Goal: Information Seeking & Learning: Learn about a topic

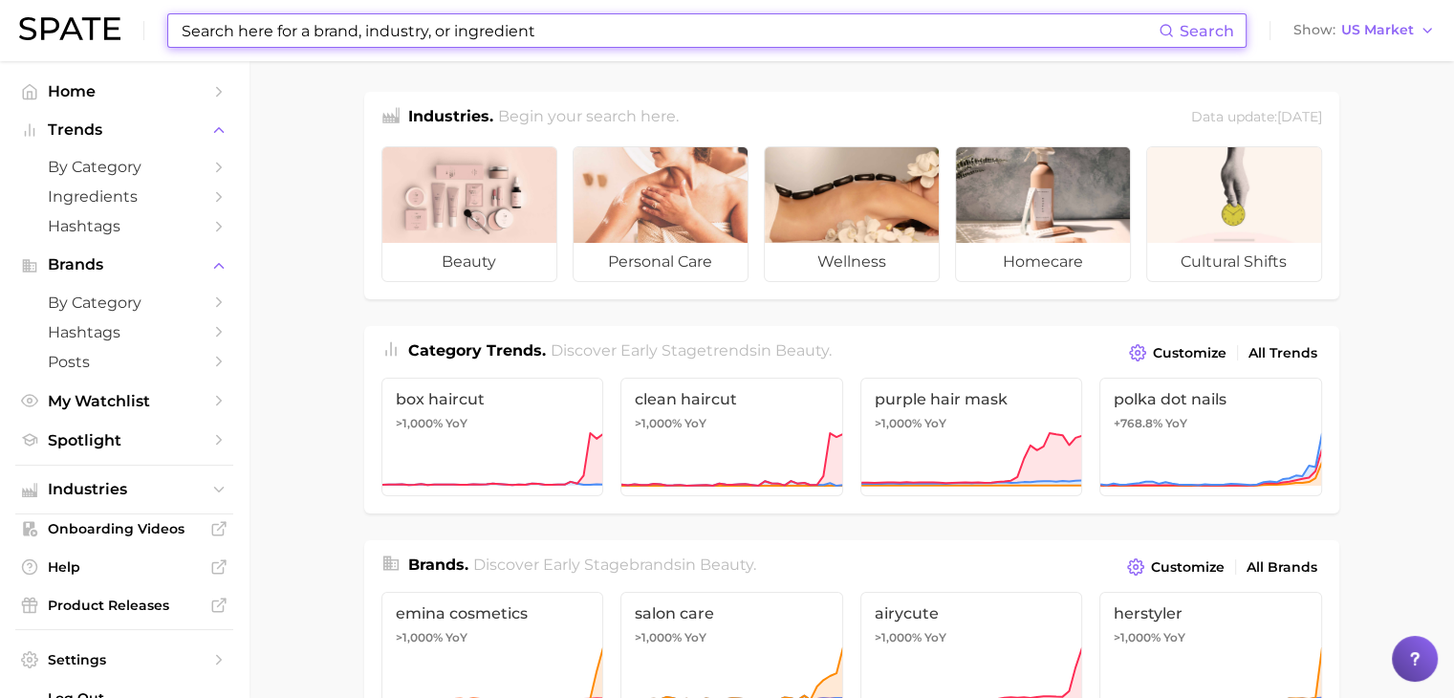
click at [515, 27] on input at bounding box center [669, 30] width 979 height 32
click at [440, 25] on input at bounding box center [669, 30] width 979 height 32
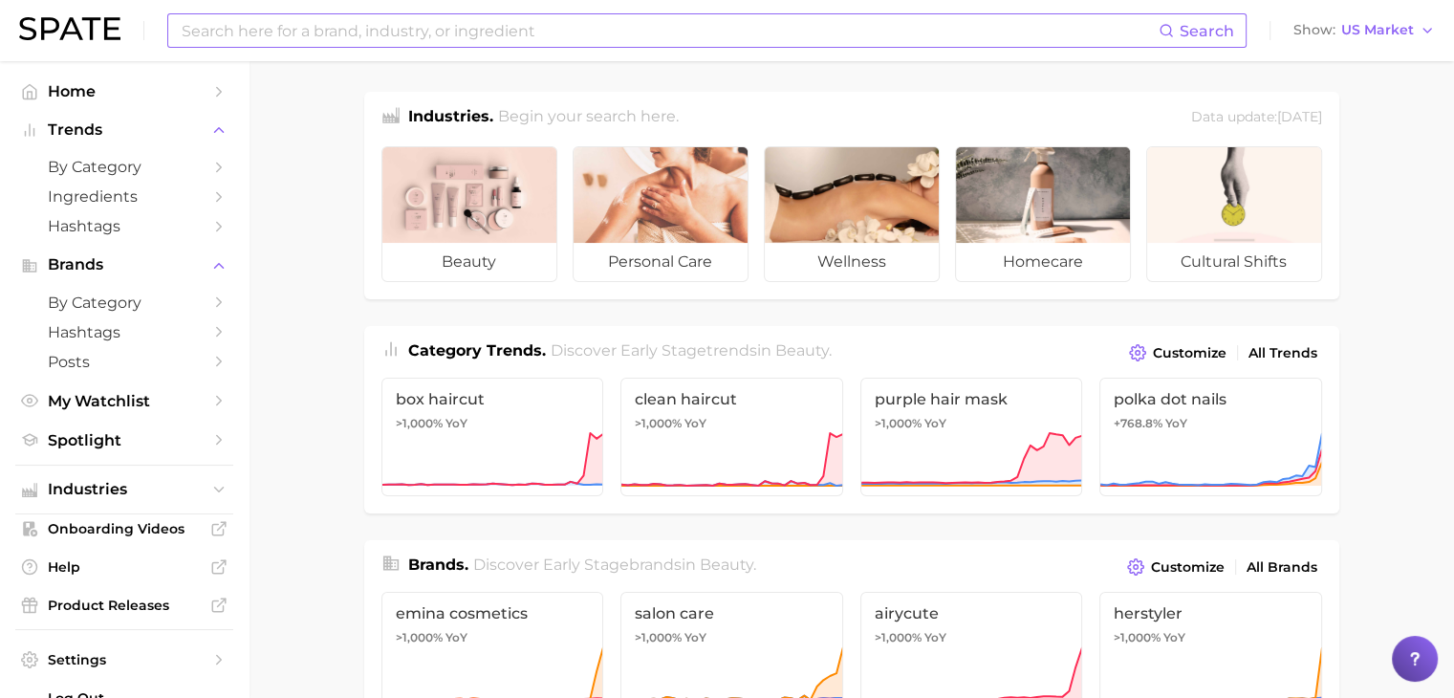
click at [609, 22] on input at bounding box center [669, 30] width 979 height 32
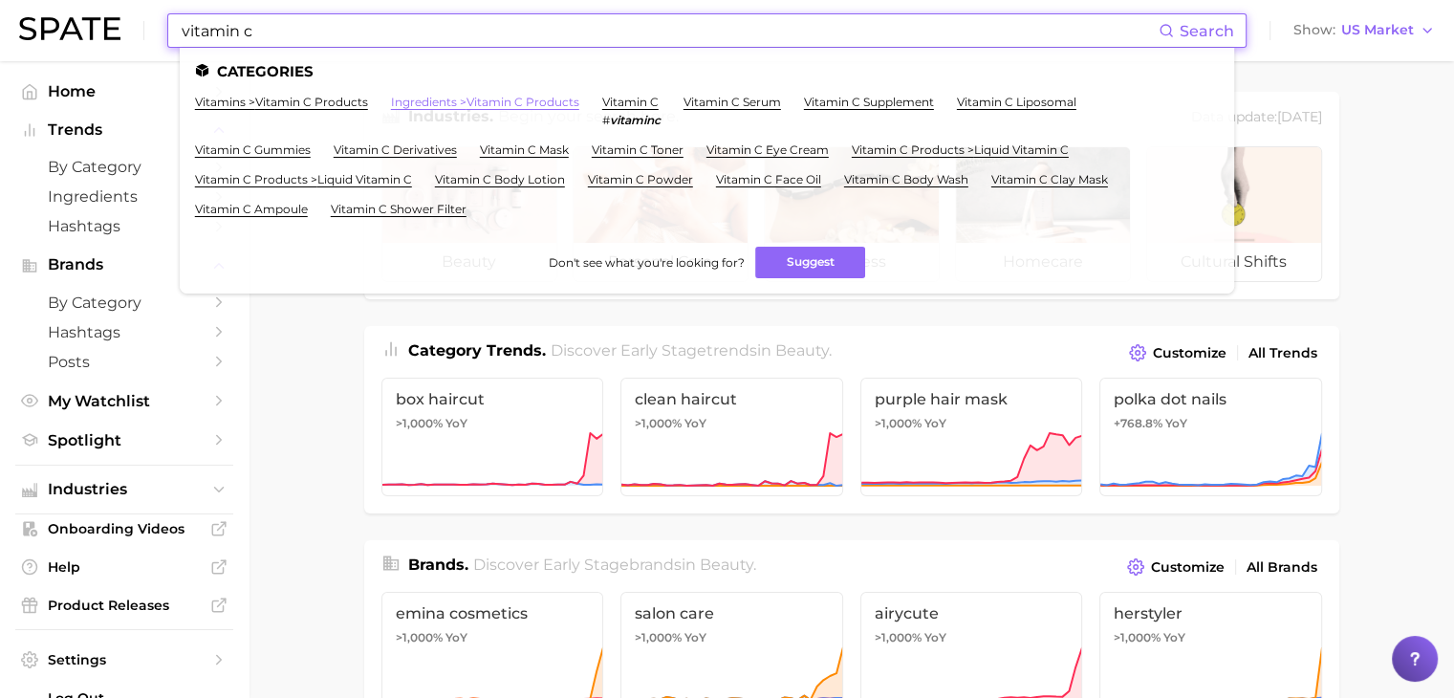
type input "vitamin c"
click at [537, 109] on link "ingredients > vitamin c products" at bounding box center [485, 102] width 188 height 14
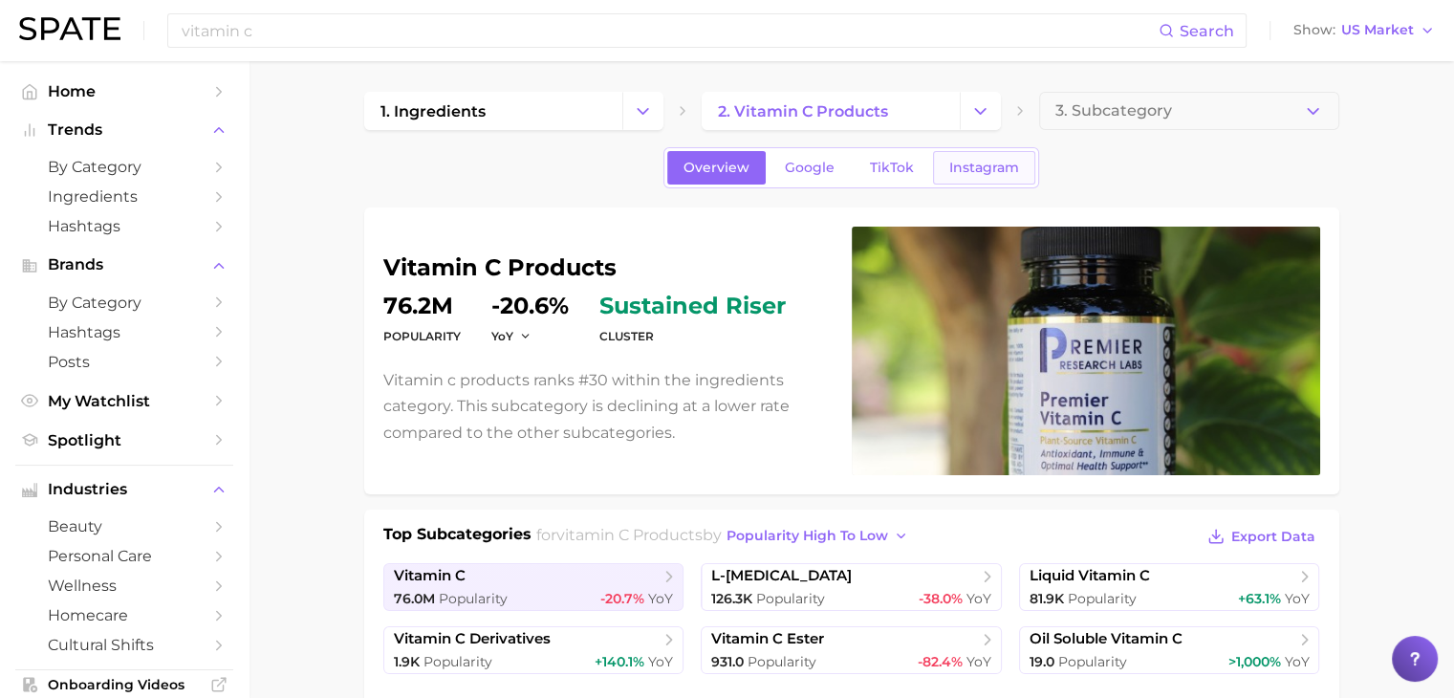
click at [993, 171] on span "Instagram" at bounding box center [984, 168] width 70 height 16
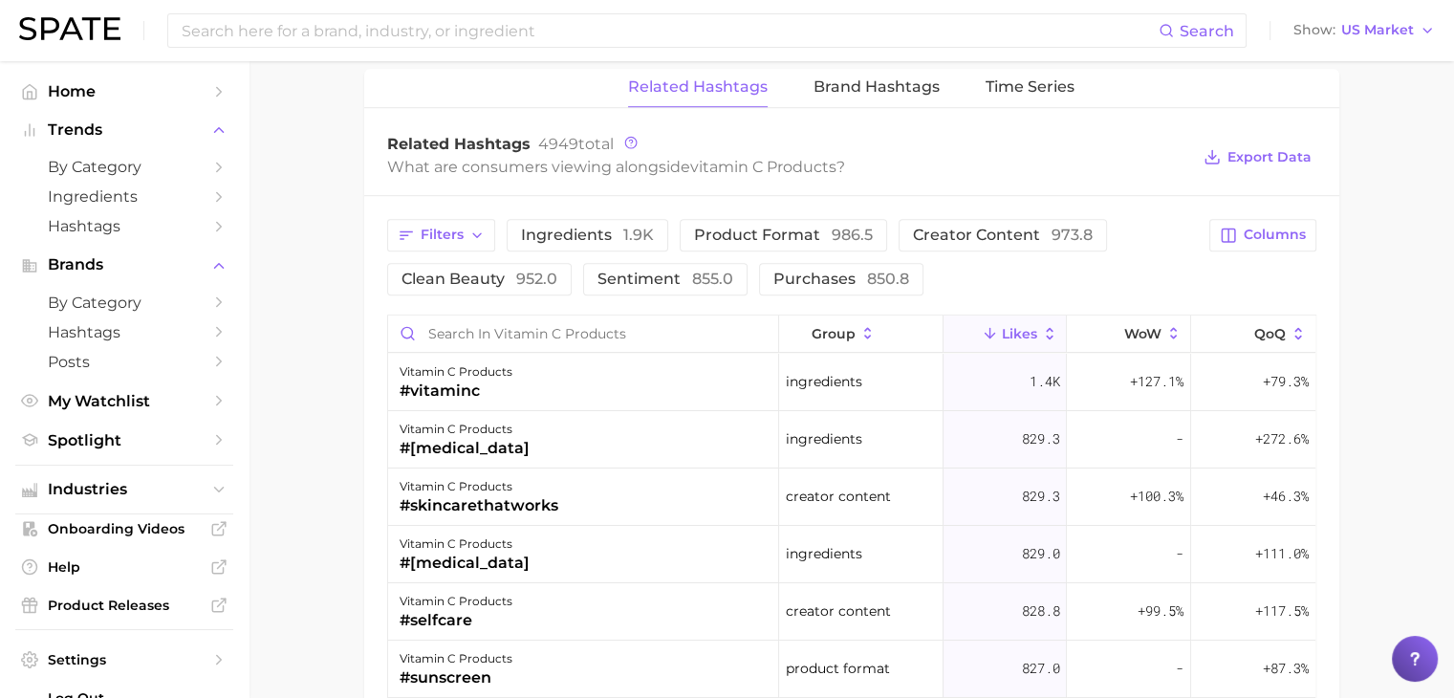
scroll to position [1434, 0]
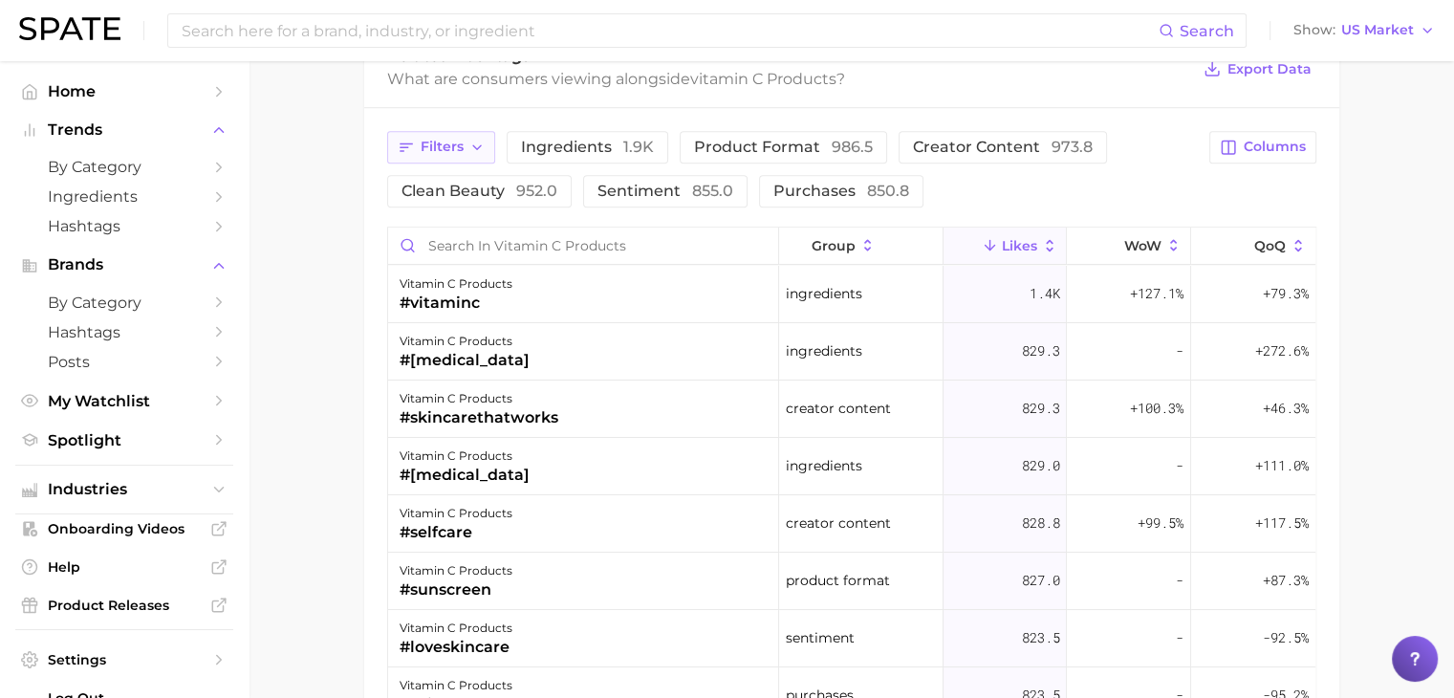
click at [459, 151] on button "Filters" at bounding box center [441, 147] width 108 height 32
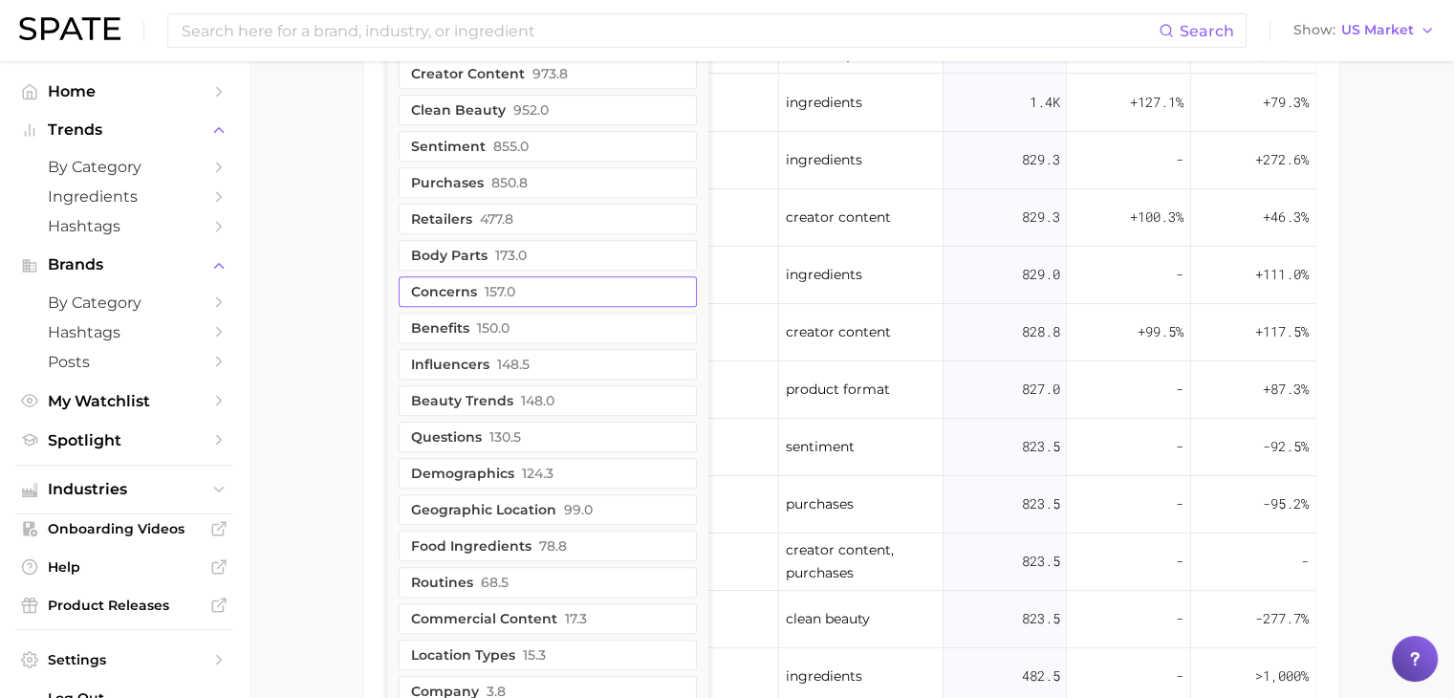
click at [505, 291] on span "157.0" at bounding box center [500, 291] width 31 height 15
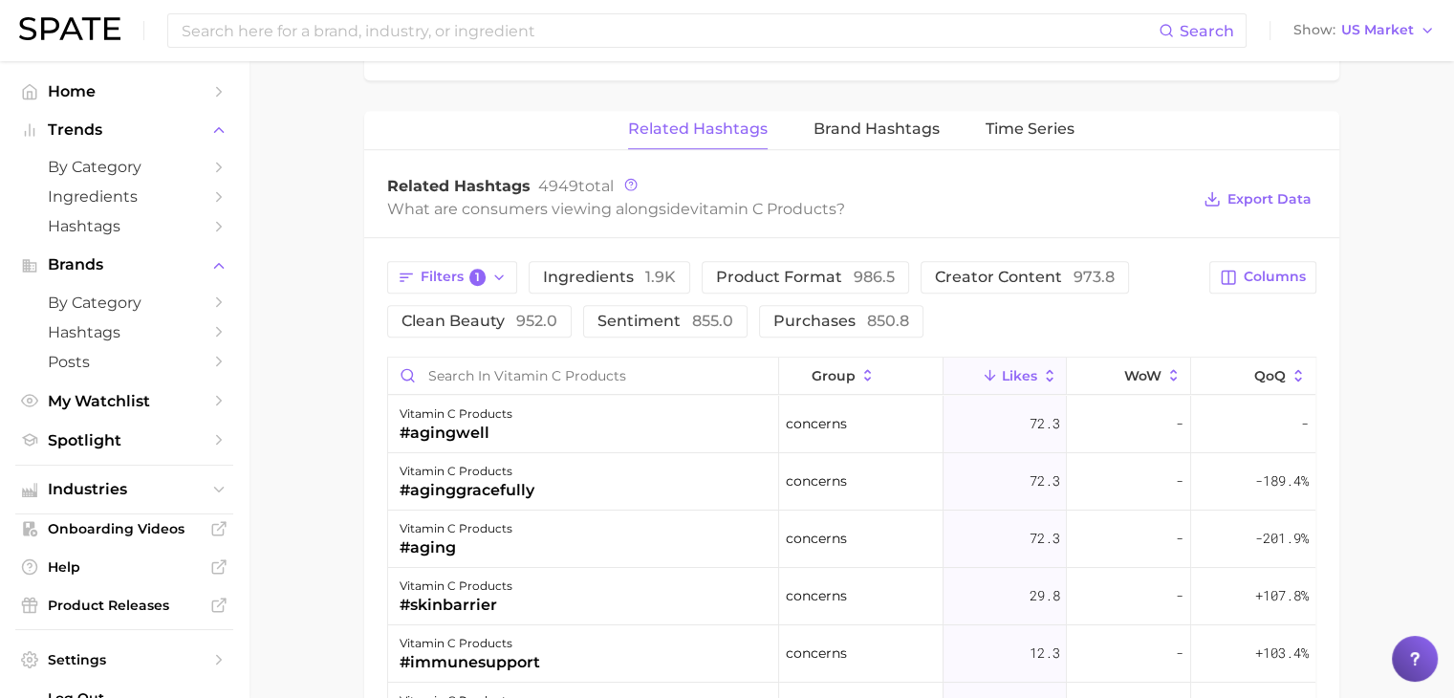
scroll to position [1296, 0]
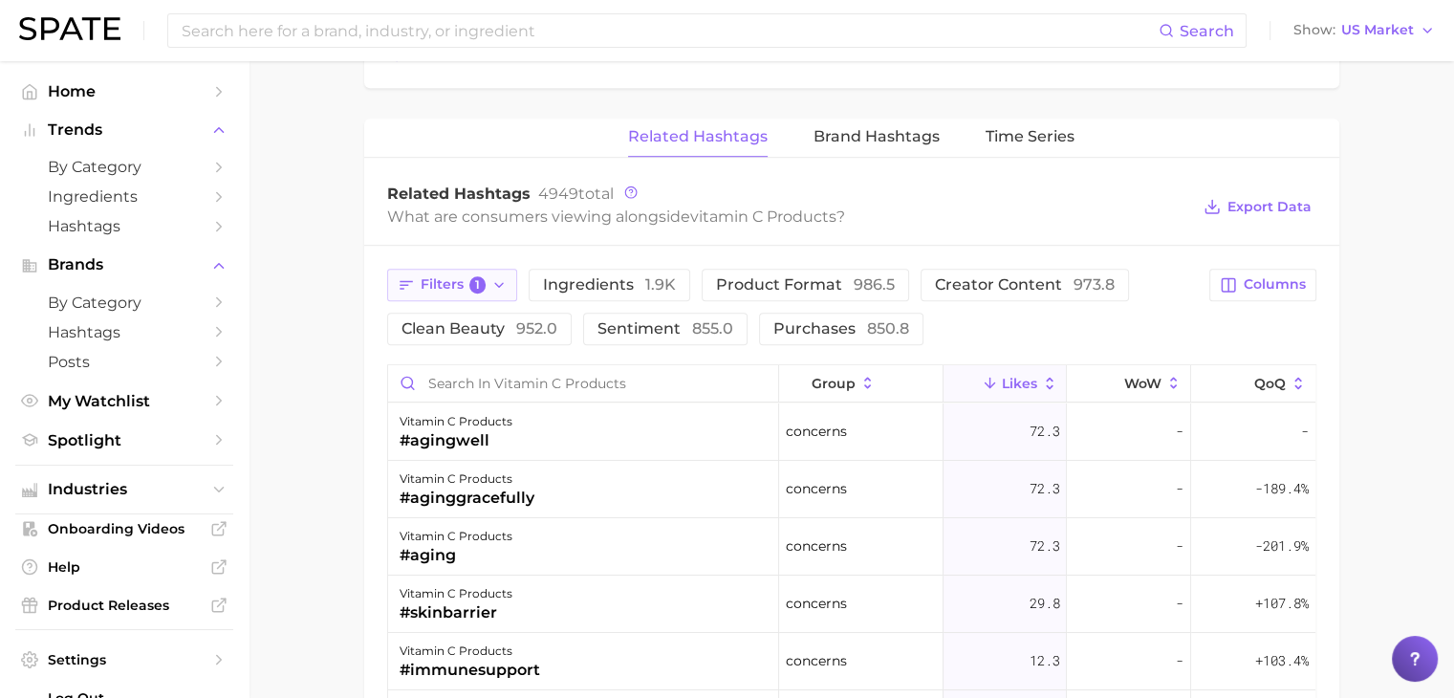
click at [450, 276] on span "Filters 1" at bounding box center [454, 284] width 66 height 17
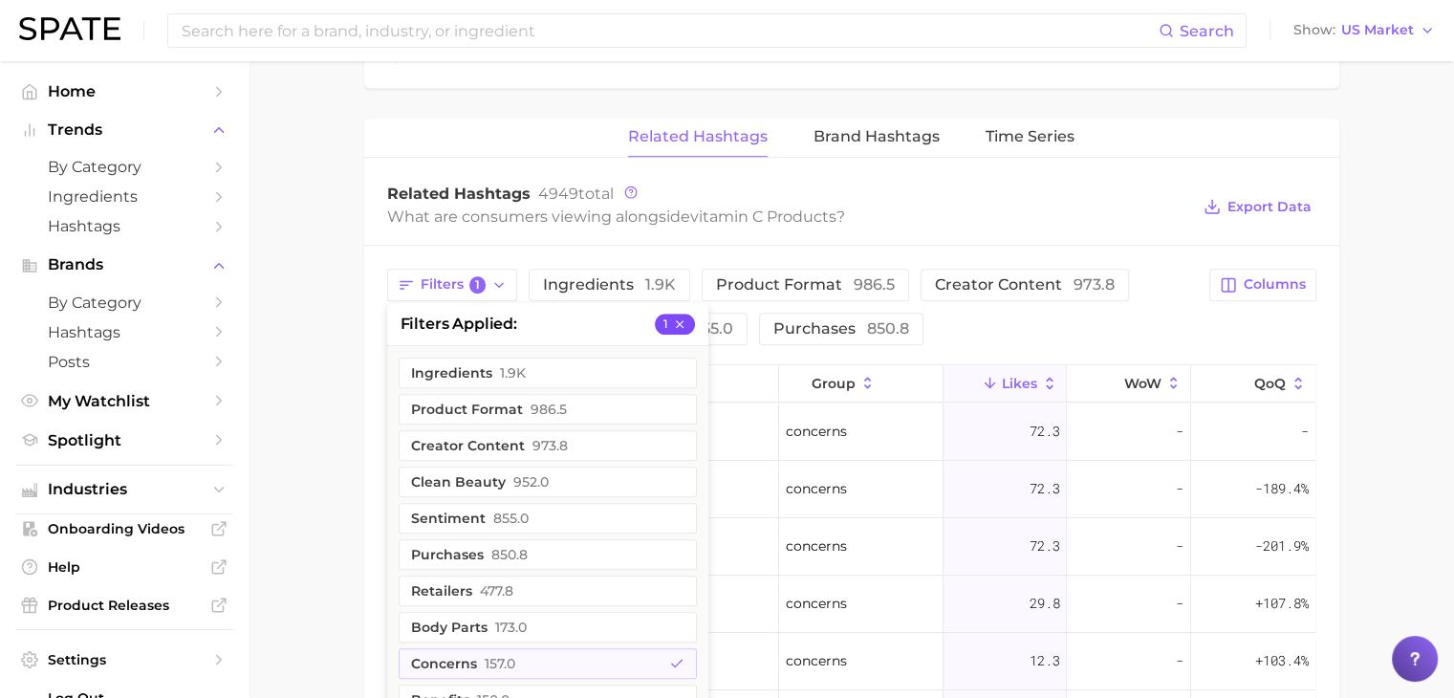
click at [679, 323] on icon "button" at bounding box center [679, 323] width 13 height 13
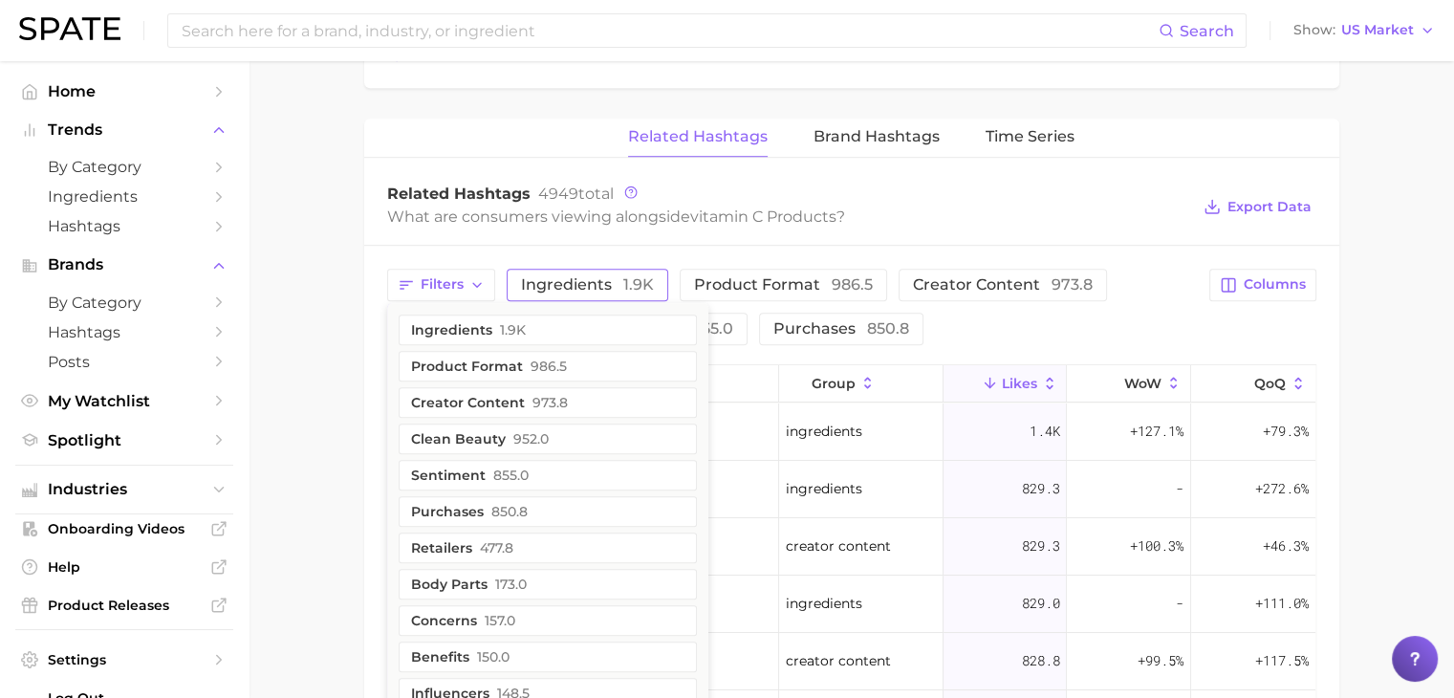
click at [623, 289] on button "Ingredients 1.9k" at bounding box center [588, 285] width 162 height 32
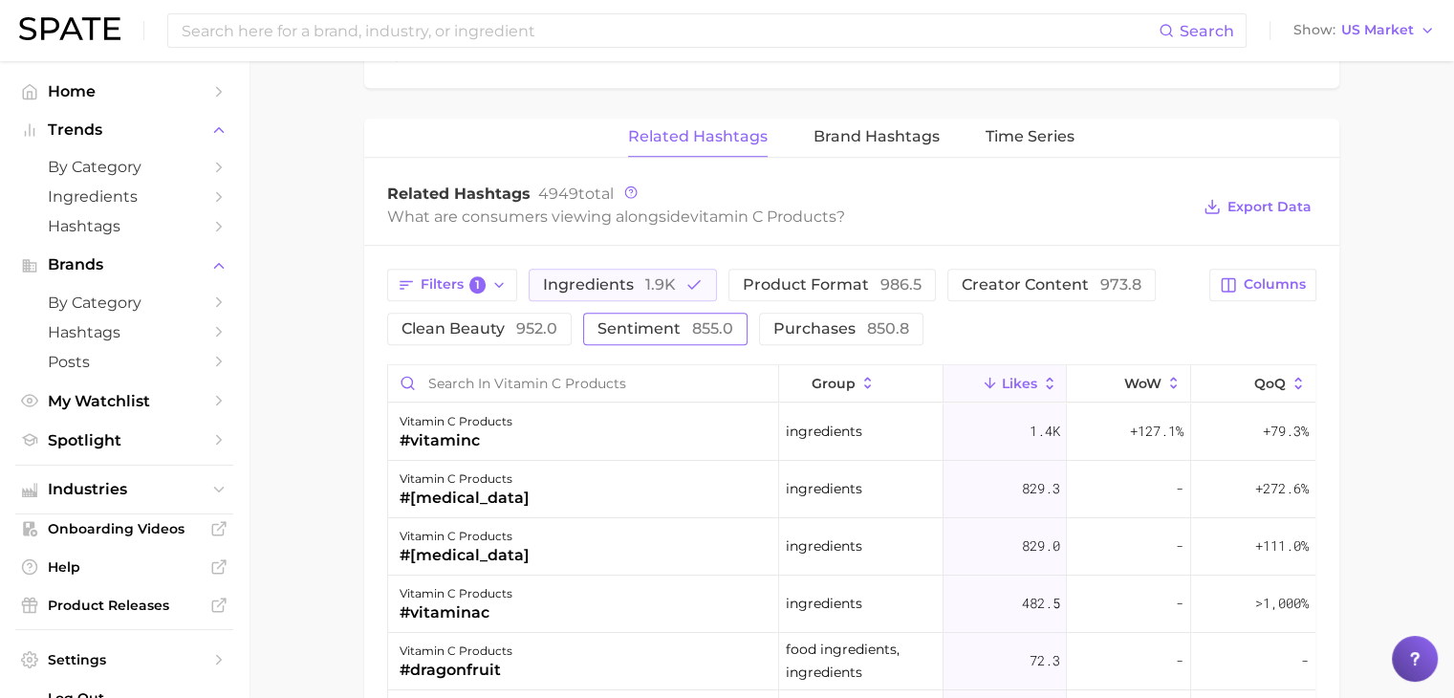
scroll to position [1391, 0]
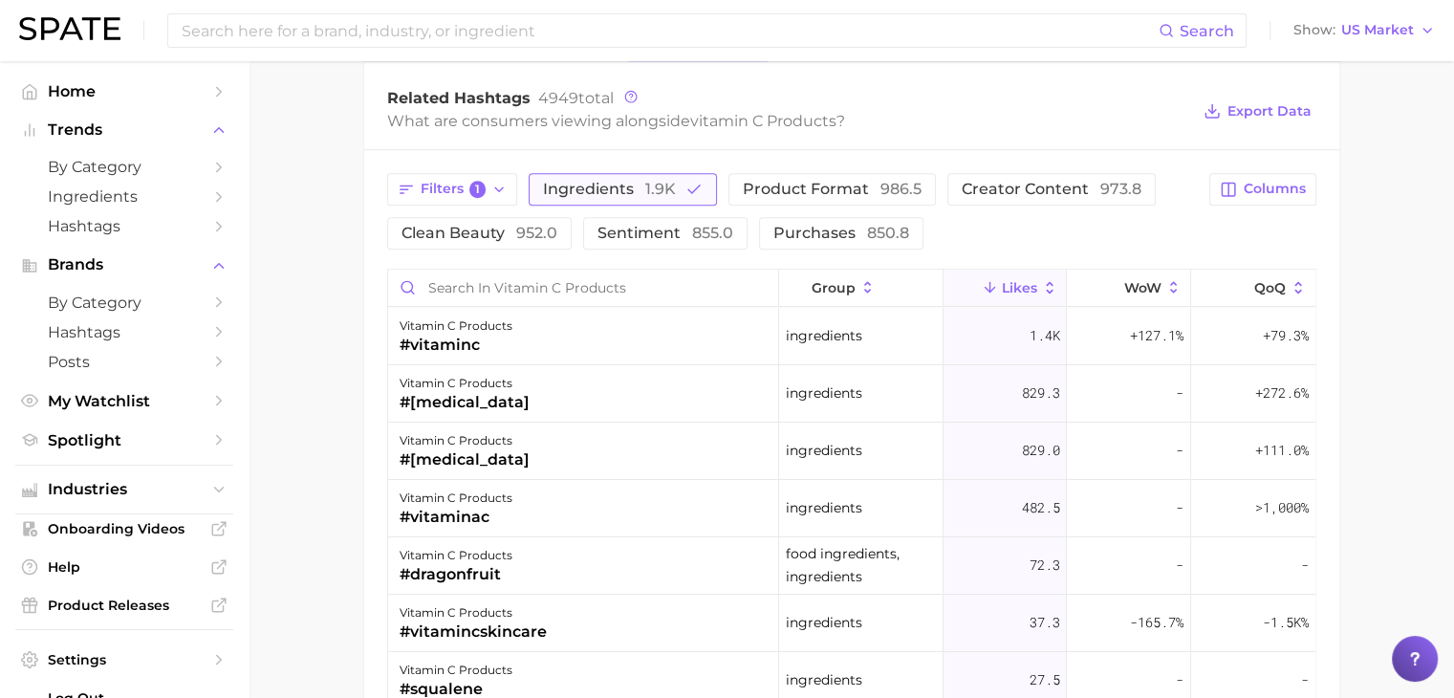
click at [552, 191] on span "Ingredients 1.9k" at bounding box center [609, 189] width 133 height 15
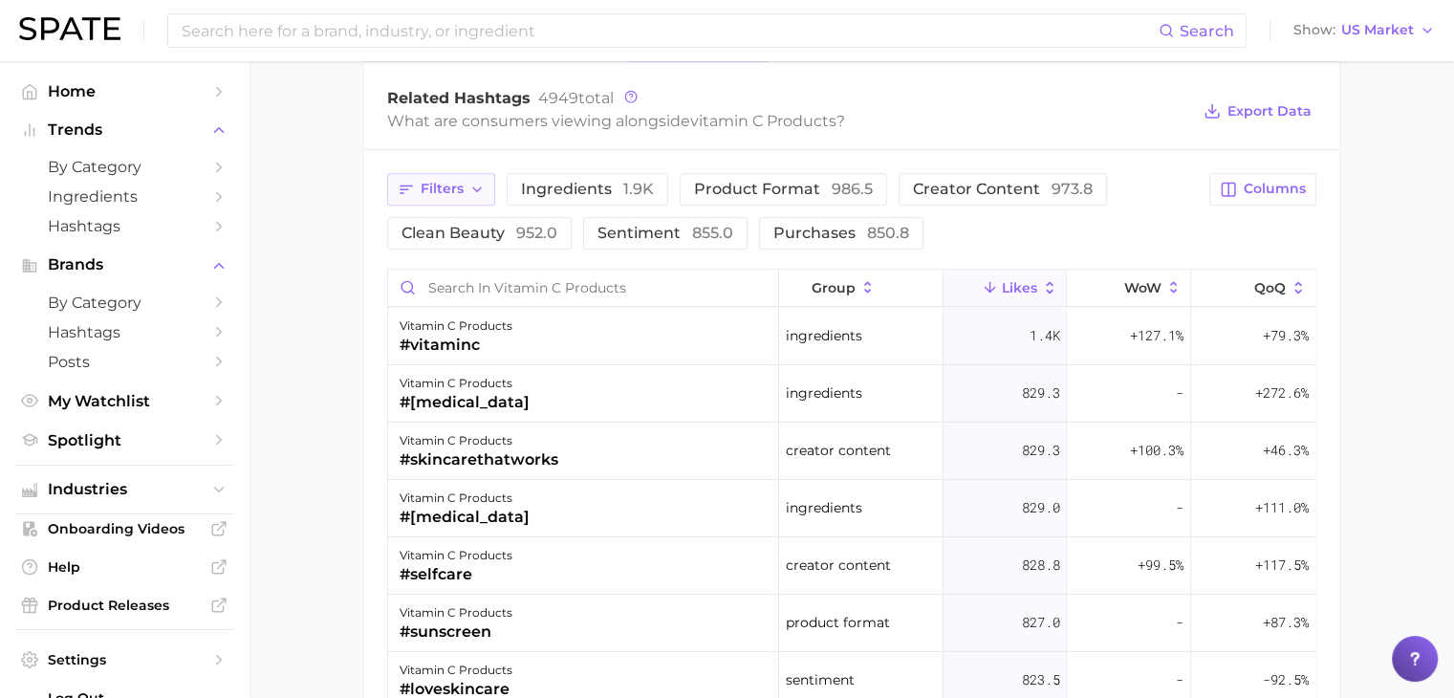
click at [490, 196] on button "Filters" at bounding box center [441, 189] width 108 height 32
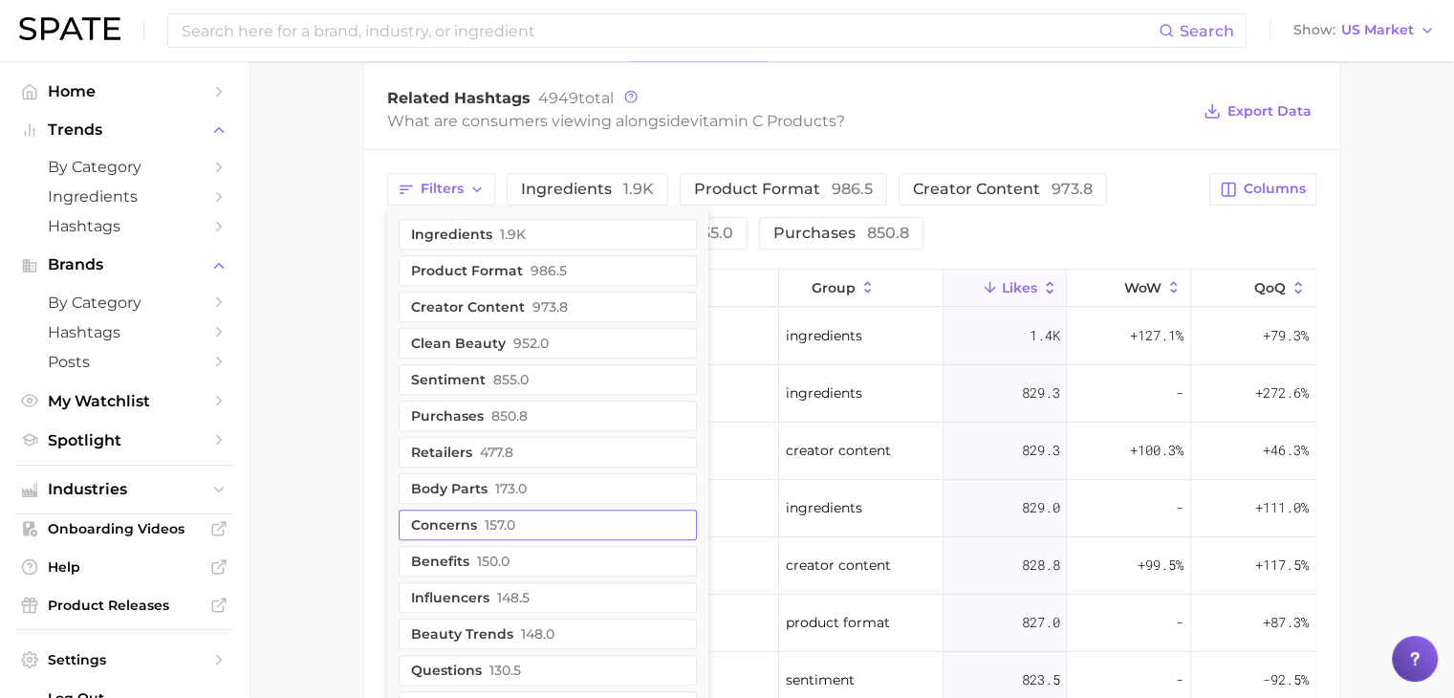
scroll to position [1487, 0]
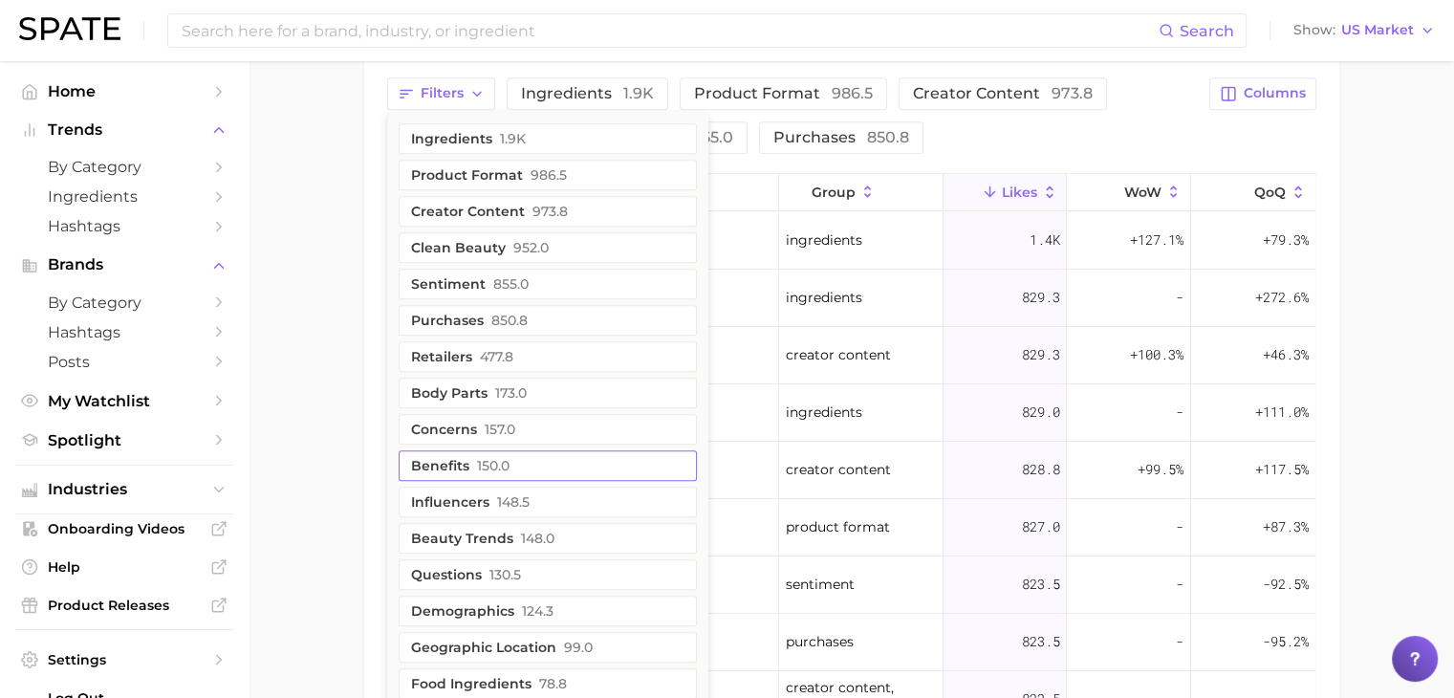
click at [513, 466] on button "Benefits 150.0" at bounding box center [548, 465] width 298 height 31
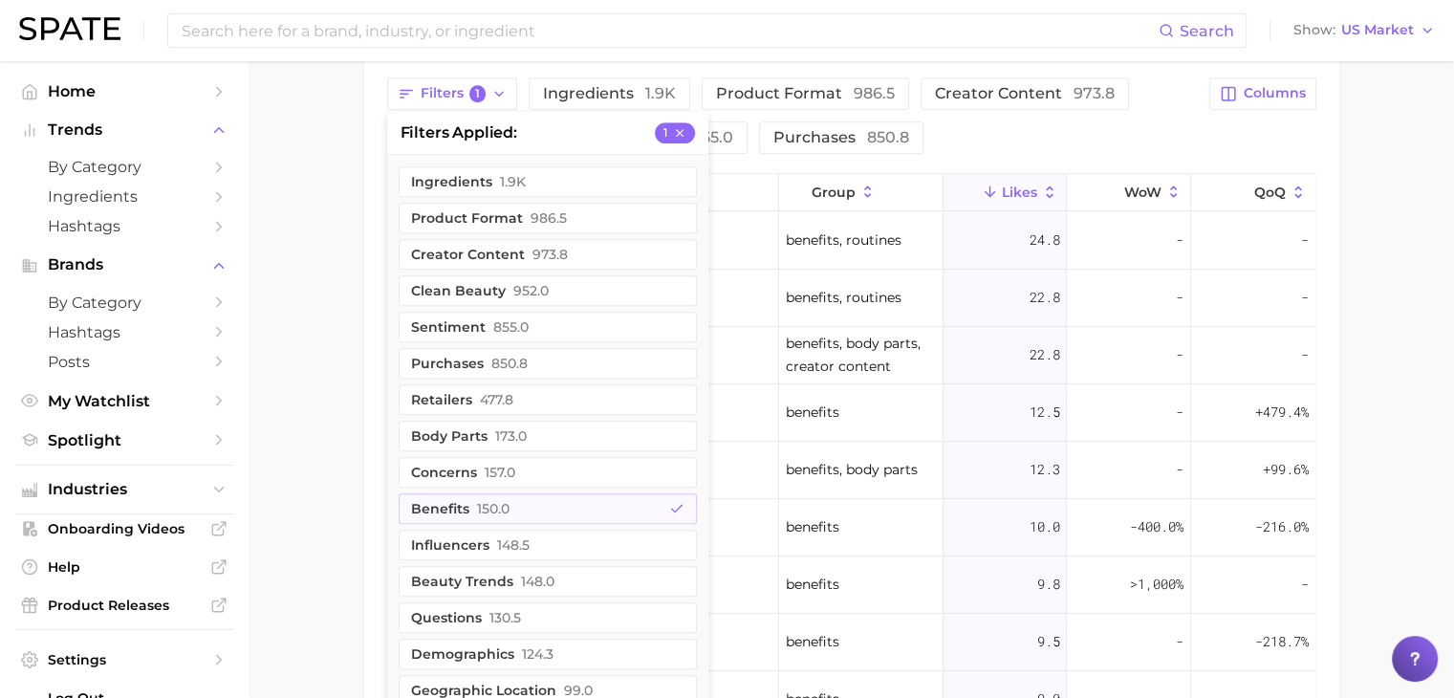
click at [1317, 164] on div "Filters 1 filters applied 1 Ingredients 1.9k Product format 986.5 Creator conte…" at bounding box center [851, 473] width 975 height 839
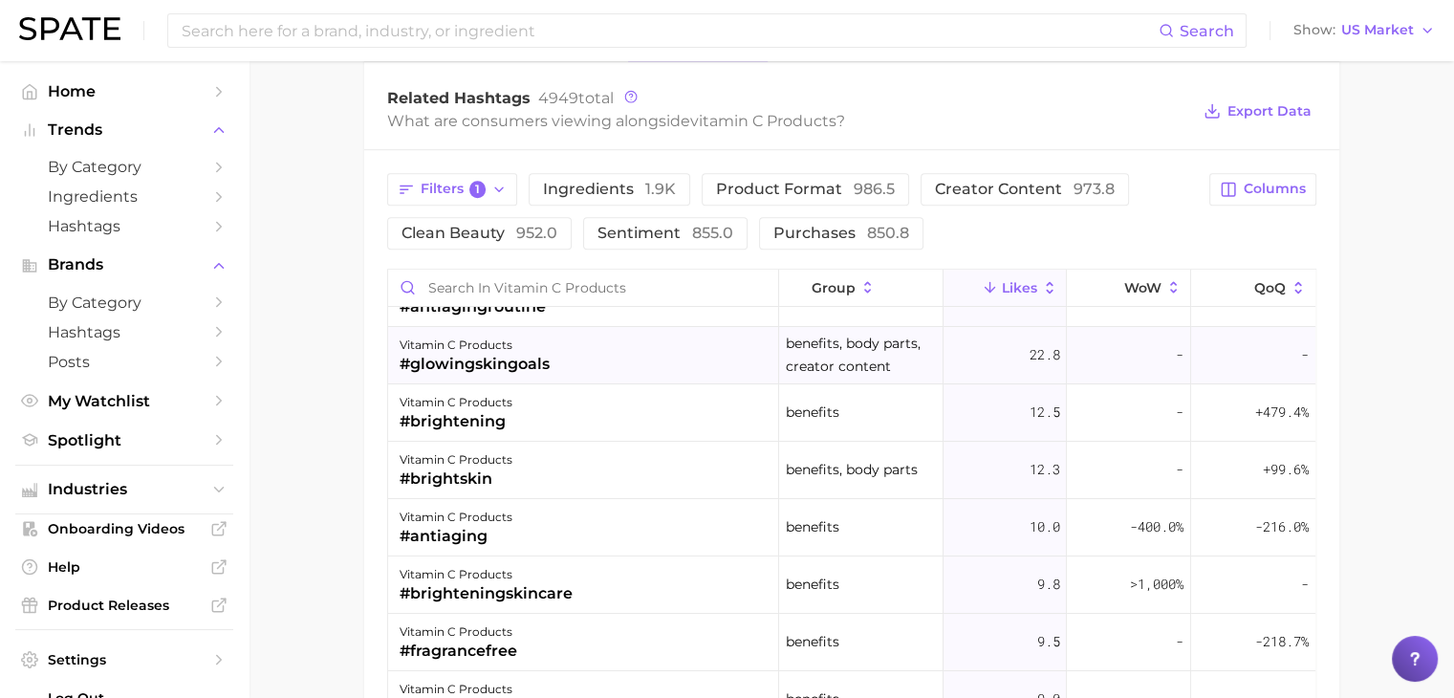
scroll to position [0, 0]
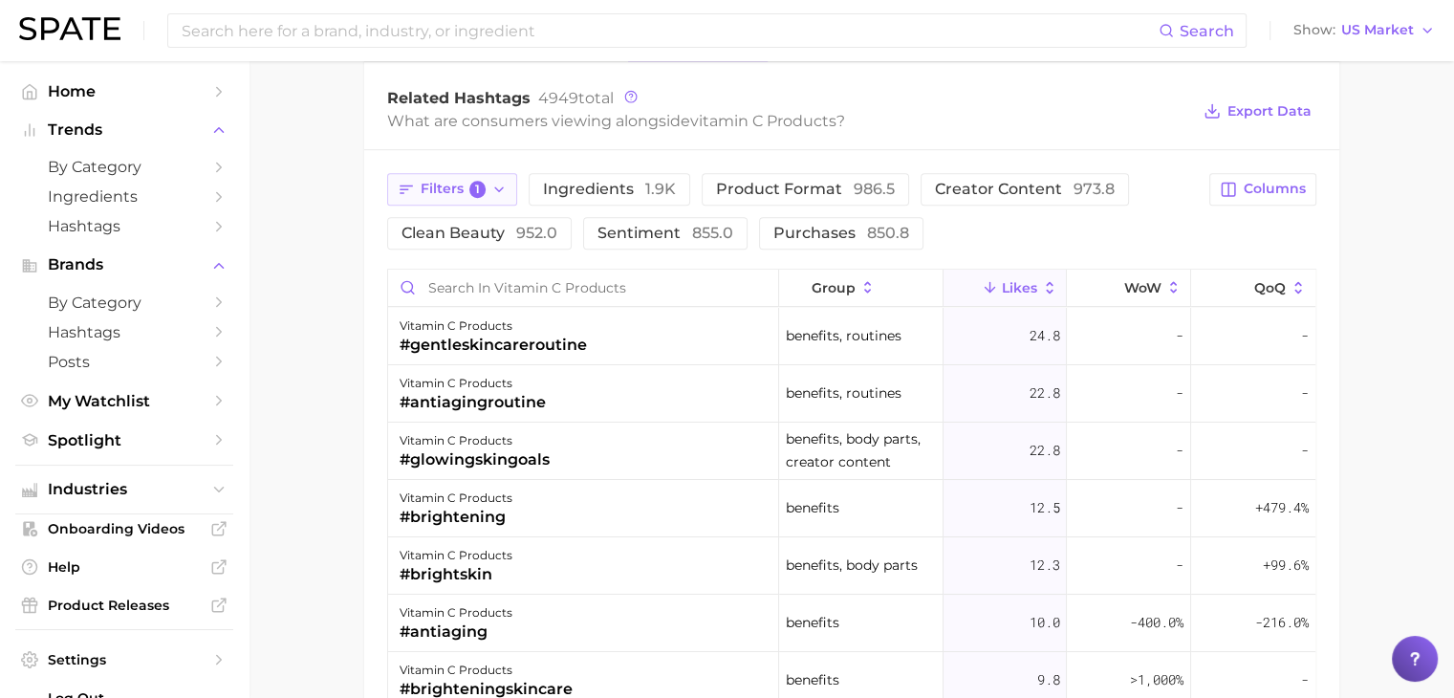
click at [436, 181] on span "Filters 1" at bounding box center [454, 189] width 66 height 17
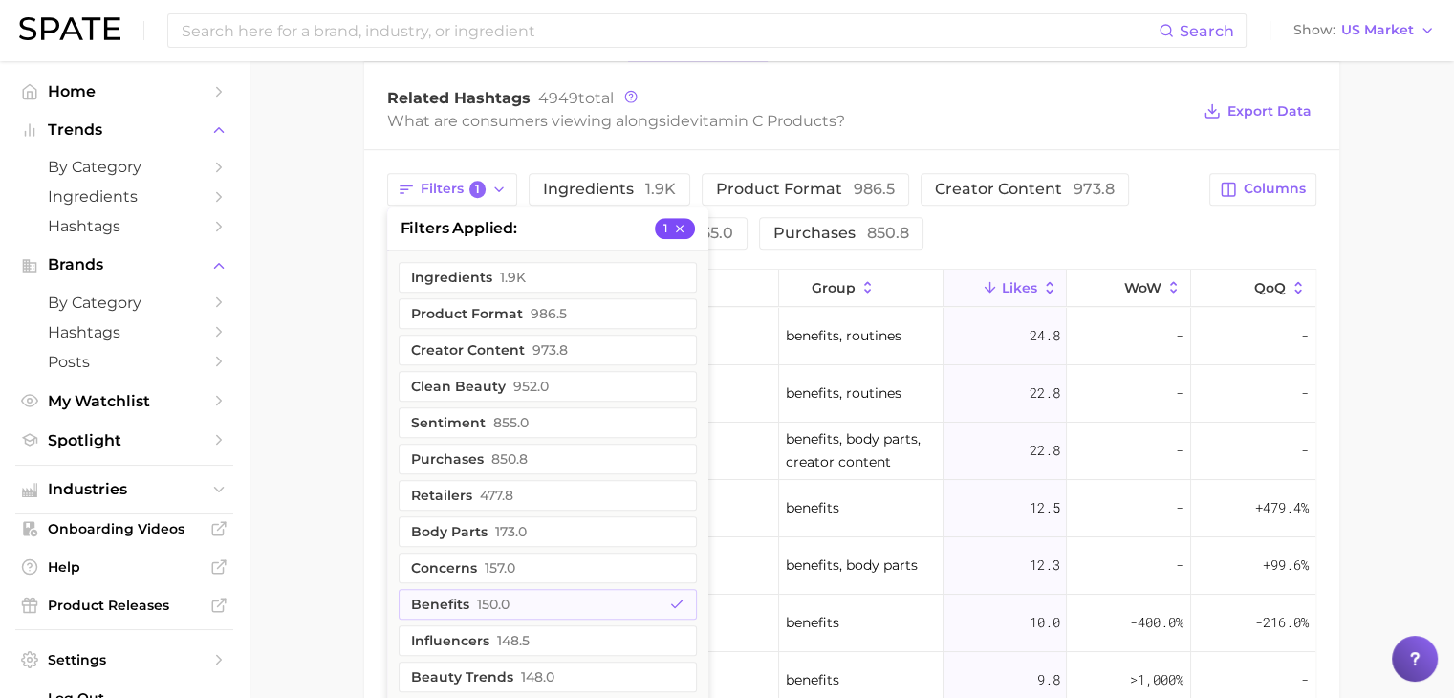
click at [688, 222] on button "1" at bounding box center [675, 228] width 40 height 21
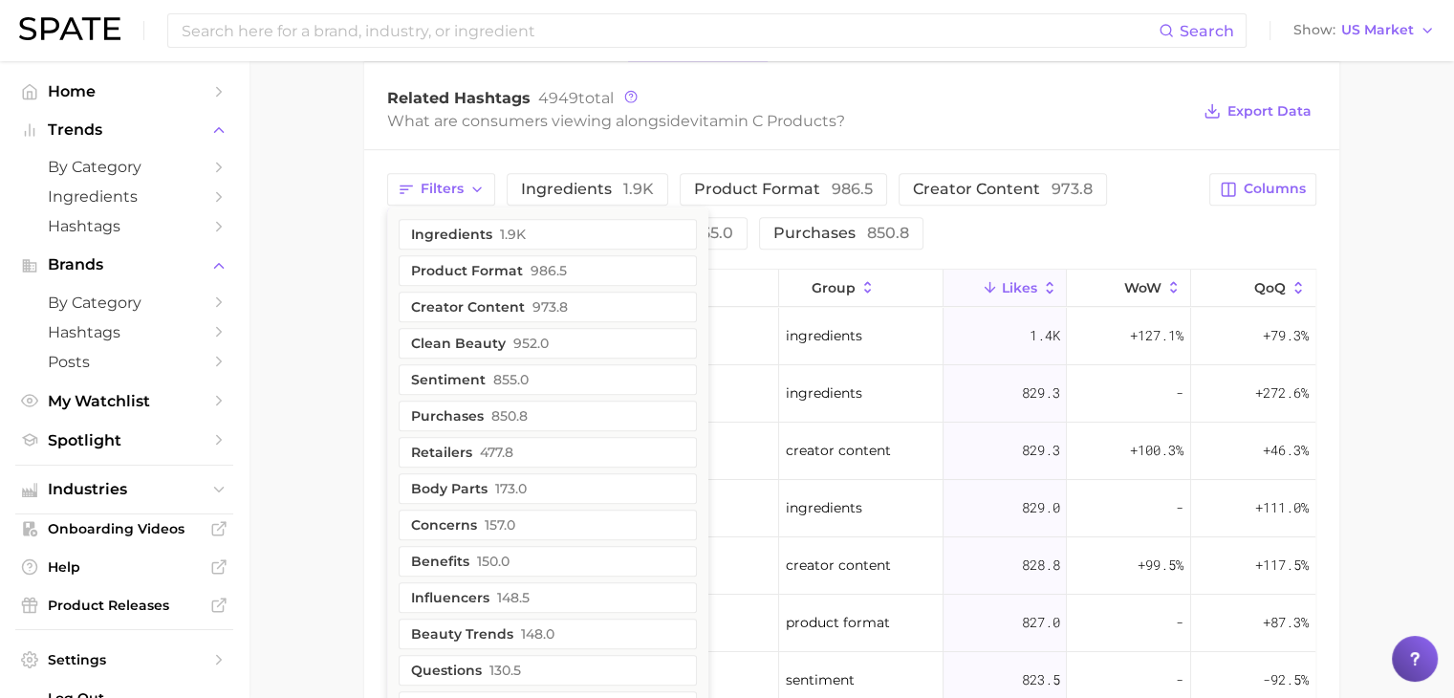
click at [1058, 226] on div "Filters Ingredients 1.9k Product format 986.5 Creator content 973.8 Clean beaut…" at bounding box center [792, 211] width 811 height 76
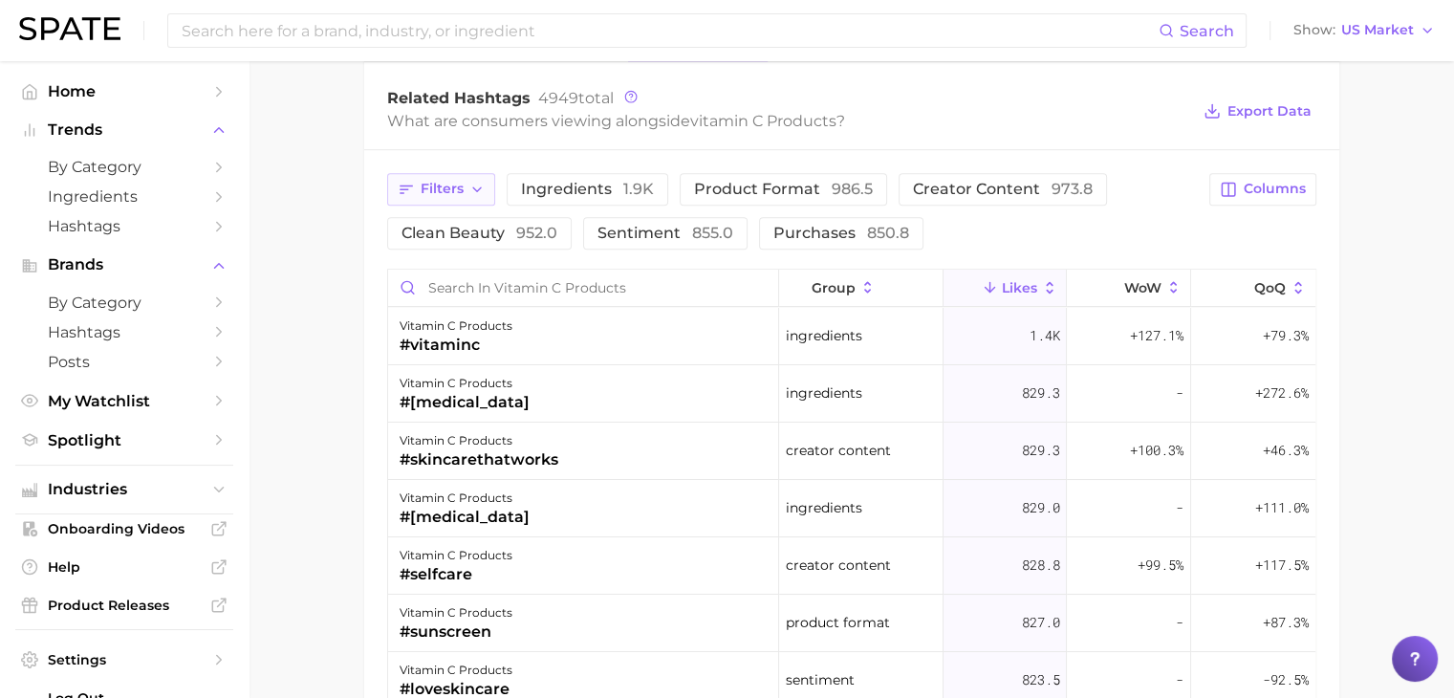
click at [451, 184] on span "Filters" at bounding box center [442, 189] width 43 height 16
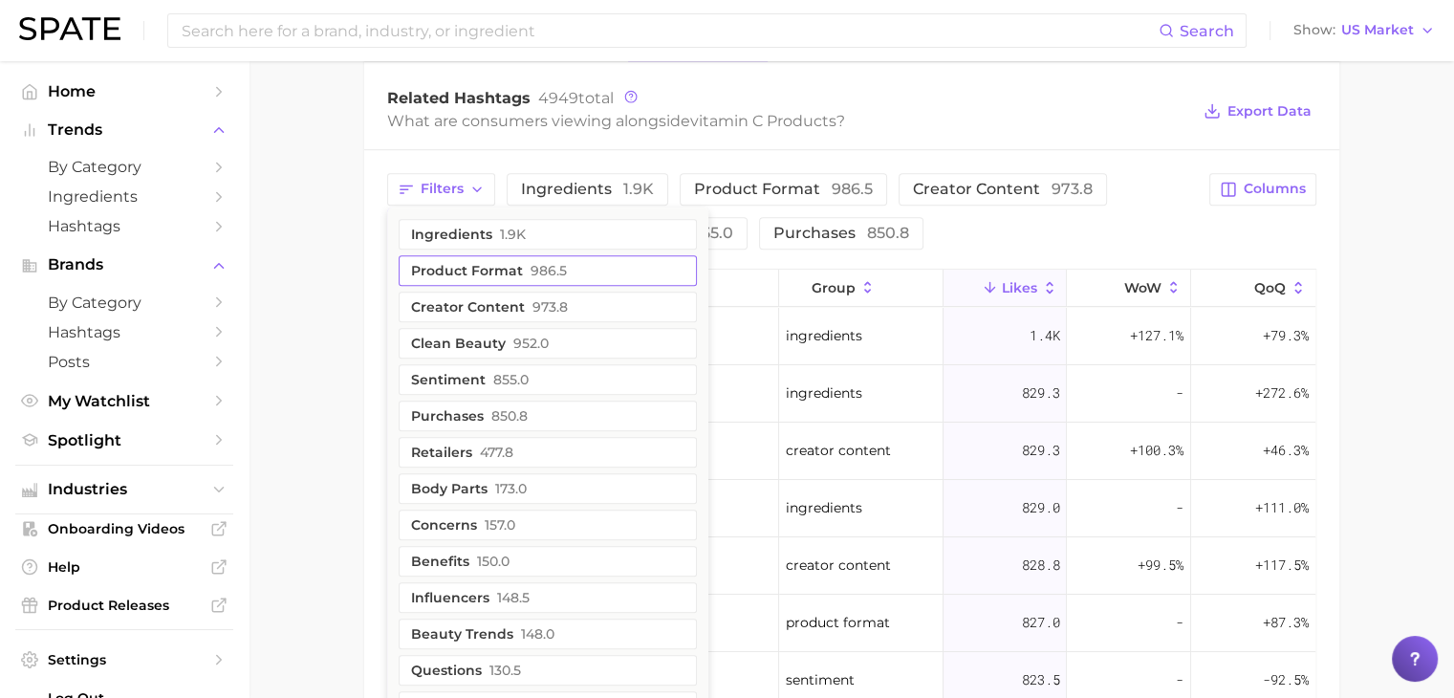
click at [504, 256] on button "Product format 986.5" at bounding box center [548, 270] width 298 height 31
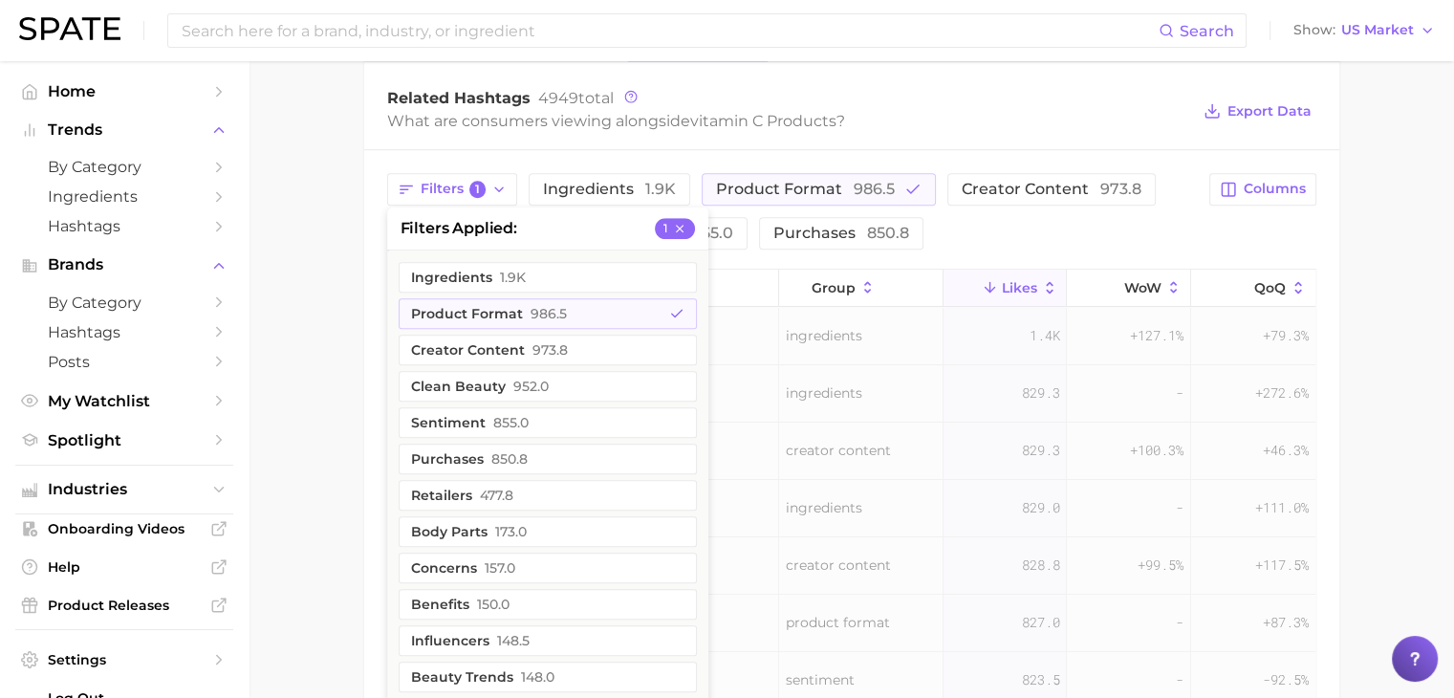
click at [1044, 250] on div "Filters 1 filters applied 1 Ingredients 1.9k Product format 986.5 Creator conte…" at bounding box center [851, 569] width 975 height 839
